Goal: Task Accomplishment & Management: Use online tool/utility

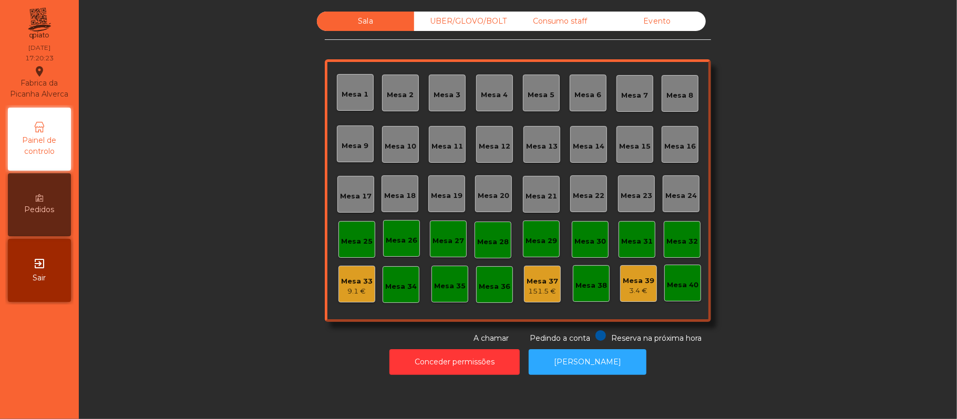
click at [663, 19] on div "Evento" at bounding box center [656, 21] width 97 height 19
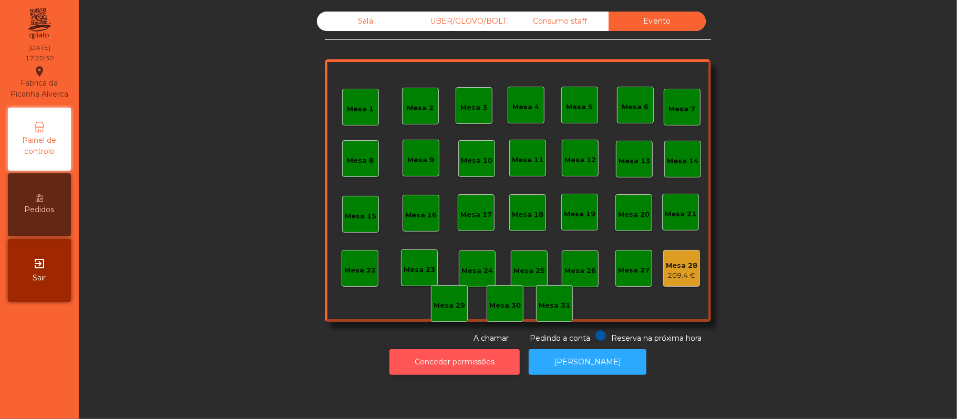
click at [480, 363] on button "Conceder permissões" at bounding box center [454, 362] width 130 height 26
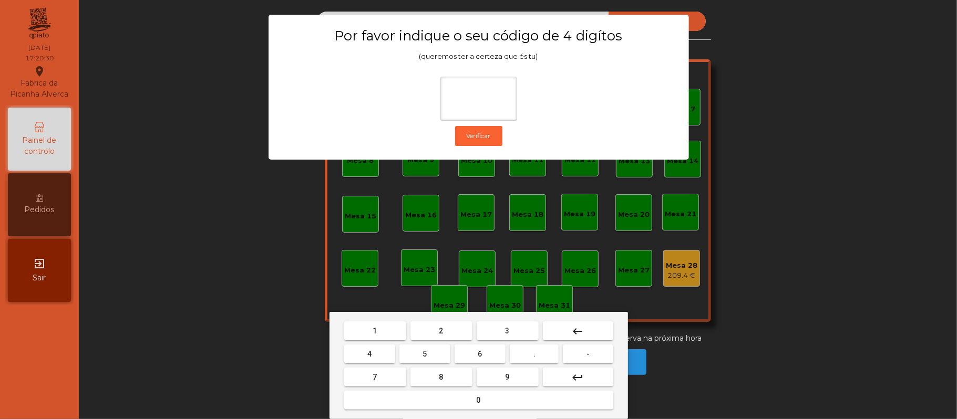
click at [440, 331] on span "2" at bounding box center [441, 331] width 4 height 8
click at [483, 356] on button "6" at bounding box center [479, 354] width 51 height 19
click at [386, 326] on button "1" at bounding box center [375, 331] width 62 height 19
click at [425, 354] on span "5" at bounding box center [424, 354] width 4 height 8
type input "****"
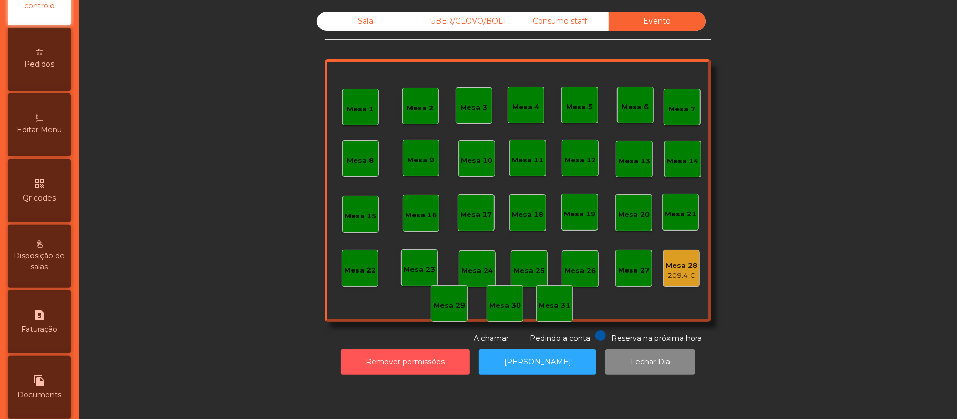
scroll to position [247, 0]
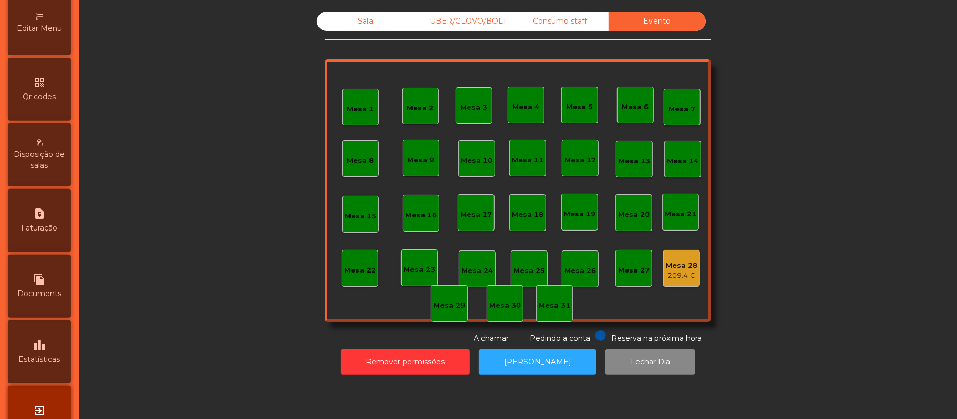
click at [50, 347] on div "leaderboard Estatísticas" at bounding box center [39, 351] width 63 height 63
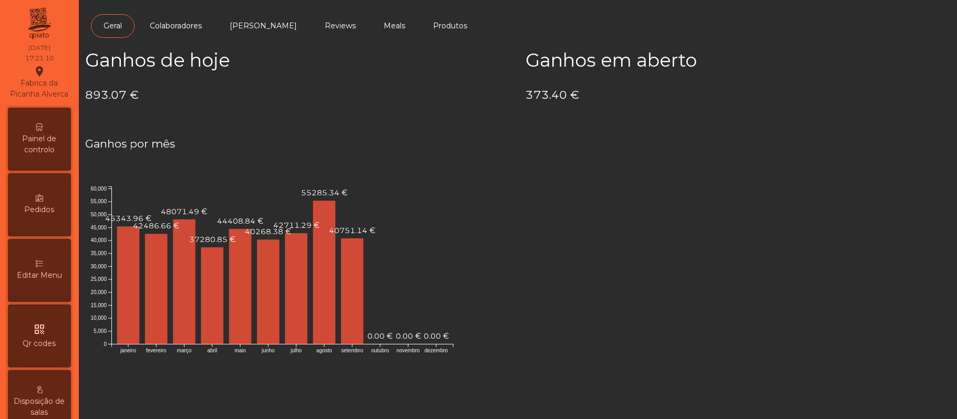
click at [34, 140] on div "Painel de controlo" at bounding box center [39, 139] width 63 height 63
